Goal: Navigation & Orientation: Find specific page/section

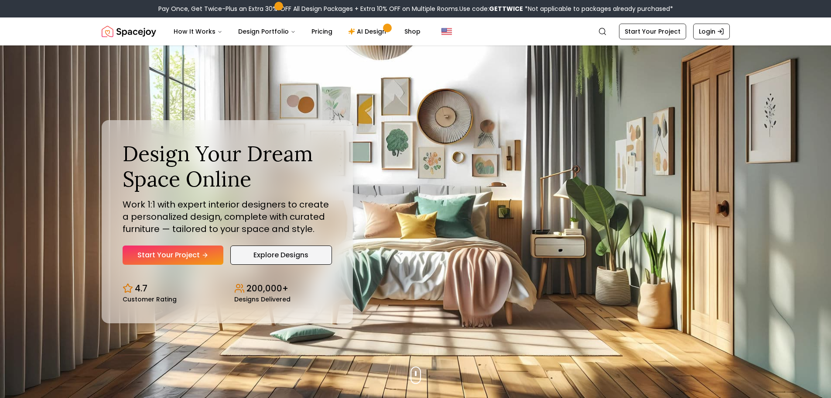
click at [309, 249] on link "Explore Designs" at bounding box center [281, 254] width 102 height 19
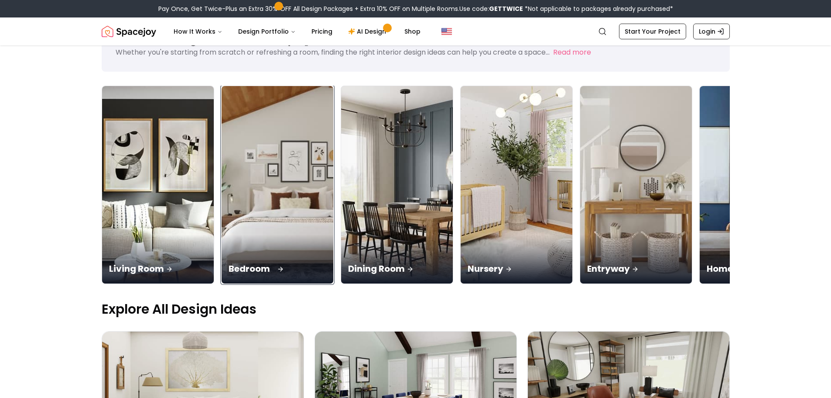
click at [267, 216] on img at bounding box center [277, 184] width 117 height 207
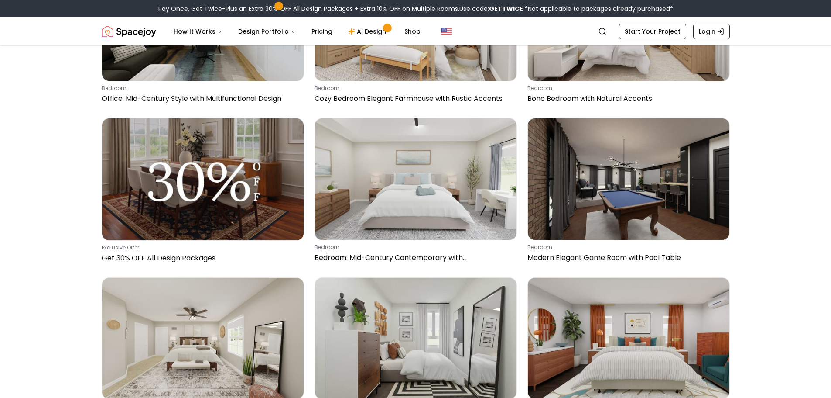
scroll to position [204, 0]
